Goal: Task Accomplishment & Management: Use online tool/utility

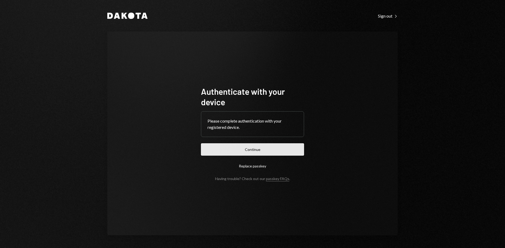
click at [284, 149] on button "Continue" at bounding box center [252, 150] width 103 height 12
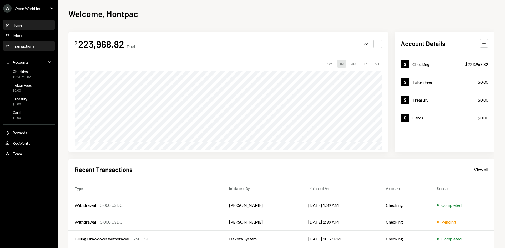
click at [35, 45] on div "Activities Transactions" at bounding box center [28, 46] width 47 height 5
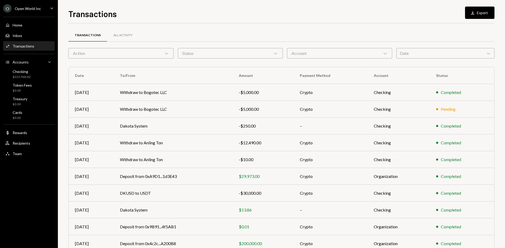
click at [307, 56] on div "Account Chevron Down" at bounding box center [339, 53] width 105 height 11
click at [409, 56] on div "Date Chevron Down" at bounding box center [445, 53] width 98 height 11
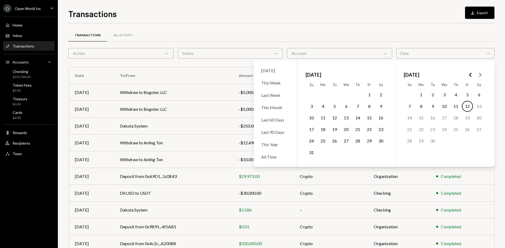
click at [466, 94] on button "5" at bounding box center [467, 94] width 11 height 11
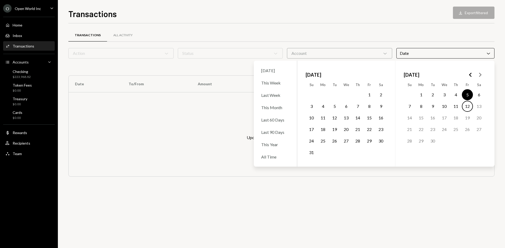
click at [470, 108] on button "12" at bounding box center [467, 106] width 11 height 11
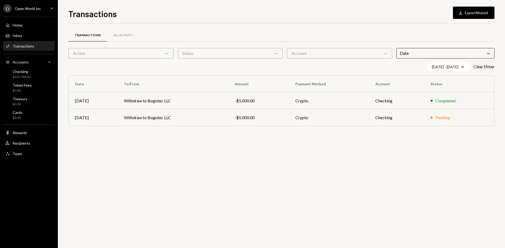
click at [381, 28] on div "Transactions All Activity Action Chevron Down Status Chevron Down Account Chevr…" at bounding box center [281, 80] width 426 height 114
click at [350, 57] on div "Account Chevron Down" at bounding box center [339, 53] width 105 height 11
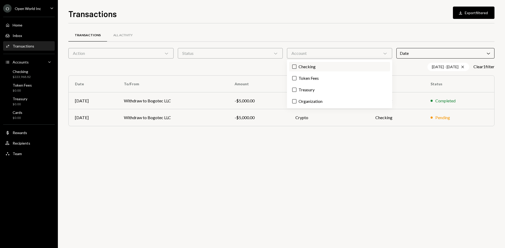
click at [310, 65] on label "Checking" at bounding box center [339, 66] width 101 height 9
click at [296, 65] on button "Checking" at bounding box center [294, 67] width 4 height 4
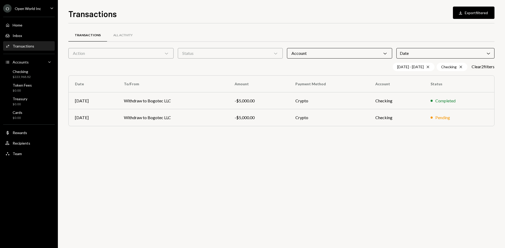
click at [249, 50] on div "Status Chevron Down" at bounding box center [230, 53] width 105 height 11
drag, startPoint x: 199, startPoint y: 66, endPoint x: 202, endPoint y: 68, distance: 4.2
click at [199, 66] on label "Completed" at bounding box center [230, 66] width 101 height 9
click at [187, 66] on button "Completed" at bounding box center [185, 67] width 4 height 4
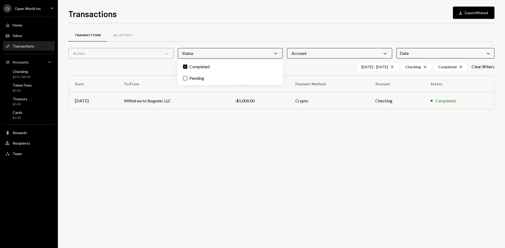
click at [433, 166] on div "Transactions All Activity Action Chevron Down Status Chevron Down Account Chevr…" at bounding box center [281, 135] width 426 height 225
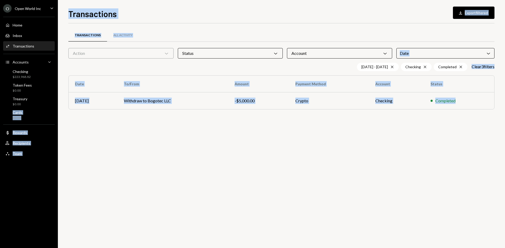
drag, startPoint x: 463, startPoint y: 101, endPoint x: 70, endPoint y: 89, distance: 393.7
click at [56, 103] on div "O Open World Inc Caret Down Home Home Inbox Inbox Activities Transactions Accou…" at bounding box center [252, 124] width 505 height 248
click at [492, 56] on div "Date Chevron Down" at bounding box center [445, 53] width 98 height 11
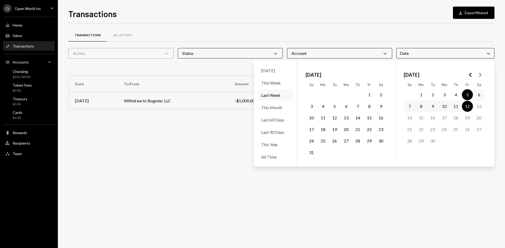
click at [421, 95] on button "1" at bounding box center [420, 94] width 11 height 11
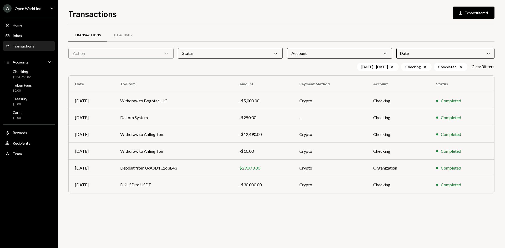
click at [443, 218] on div "Transactions All Activity Action Chevron Down Status Chevron Down Account Chevr…" at bounding box center [281, 135] width 426 height 225
click at [488, 54] on icon "Chevron Down" at bounding box center [488, 53] width 5 height 5
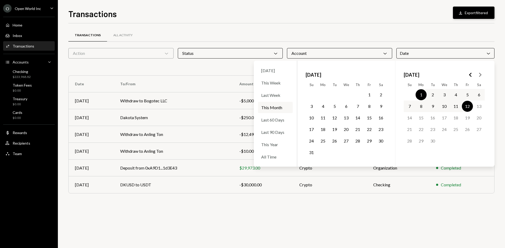
click at [481, 10] on button "Download Export filtered" at bounding box center [474, 13] width 42 height 12
